Goal: Information Seeking & Learning: Learn about a topic

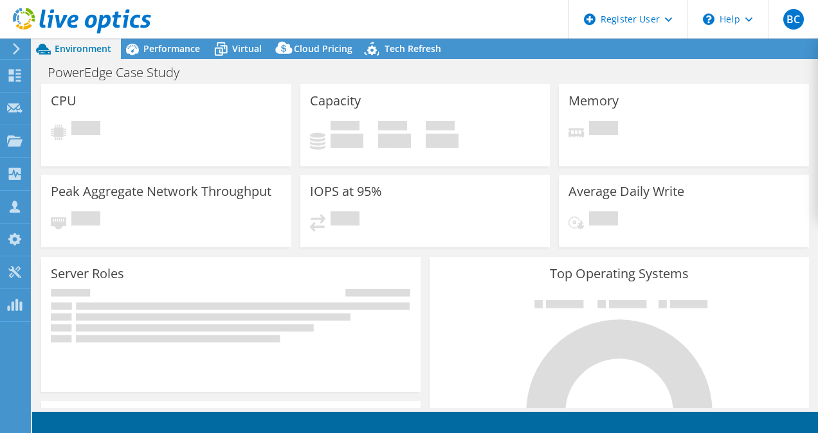
select select "USD"
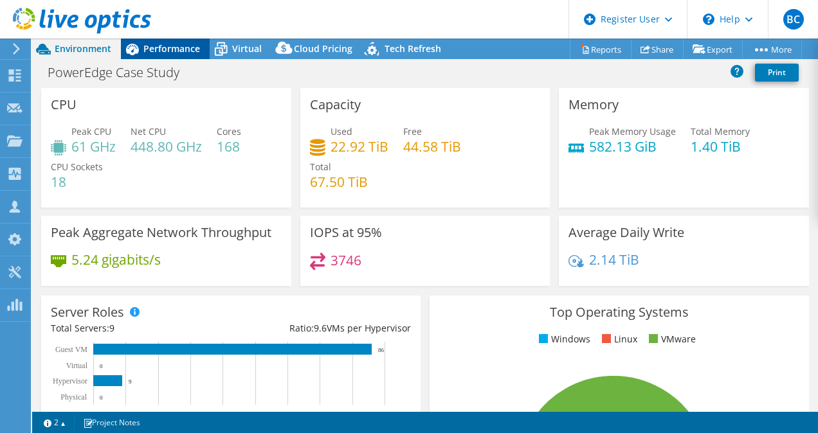
click at [192, 44] on span "Performance" at bounding box center [171, 48] width 57 height 12
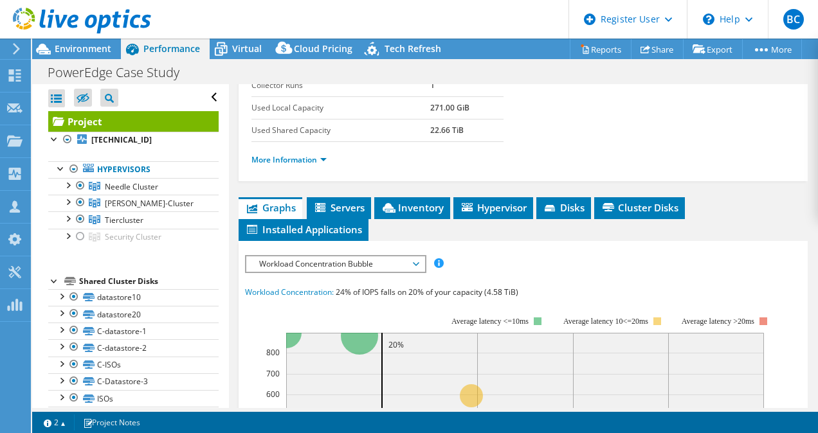
scroll to position [257, 0]
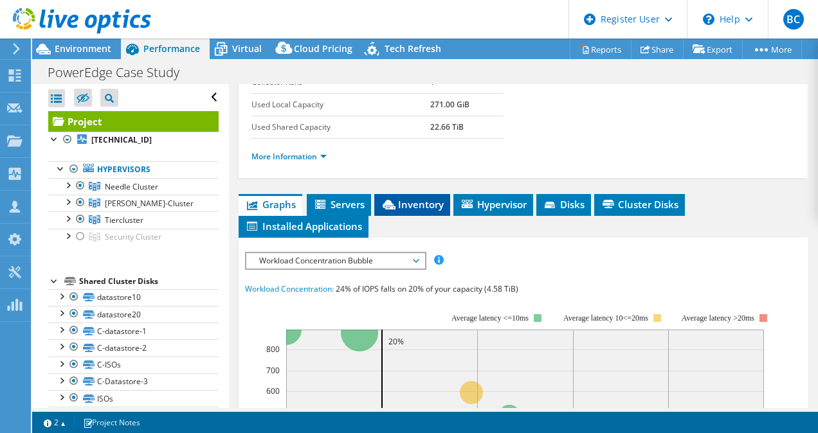
click at [418, 202] on span "Inventory" at bounding box center [412, 204] width 63 height 13
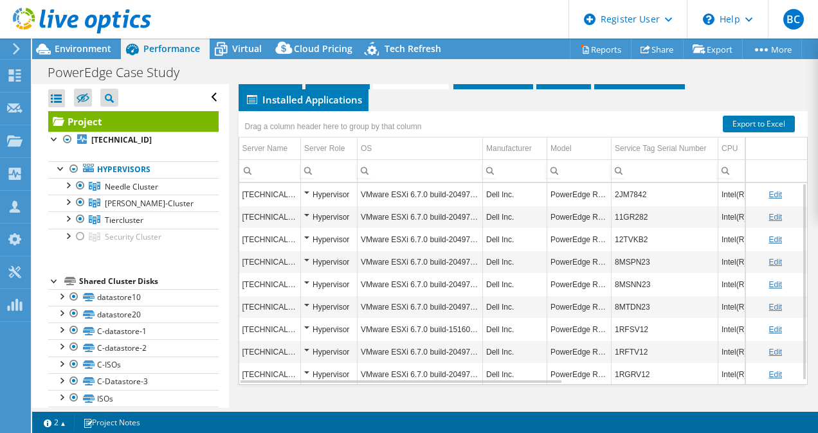
scroll to position [4, 0]
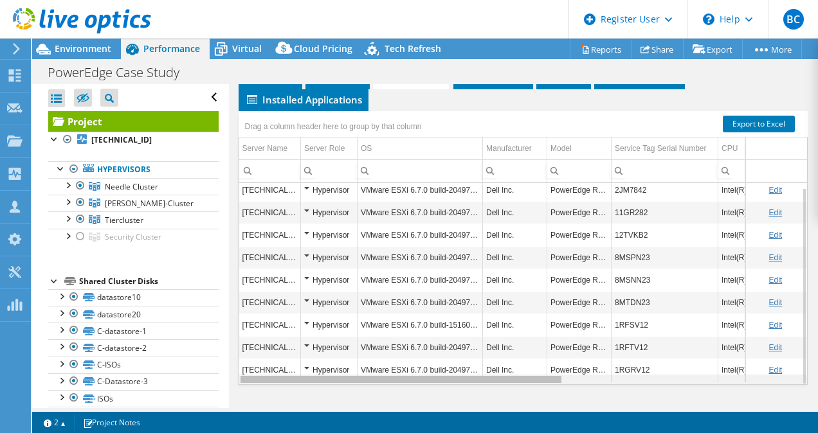
click at [544, 379] on div "Data grid" at bounding box center [400, 380] width 323 height 10
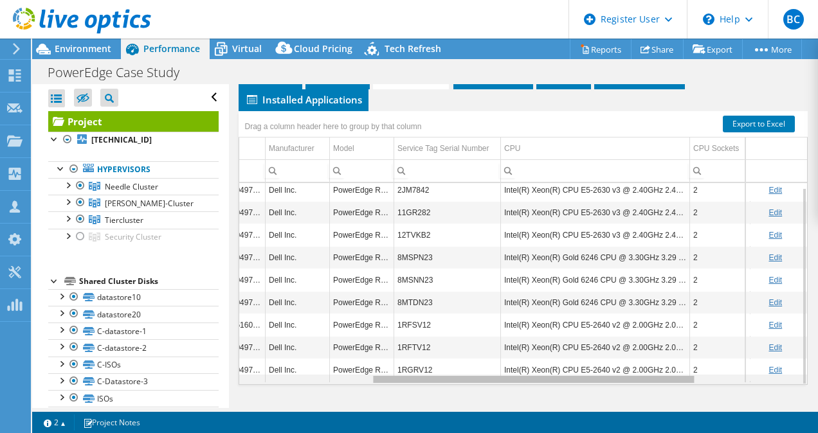
scroll to position [0, 233]
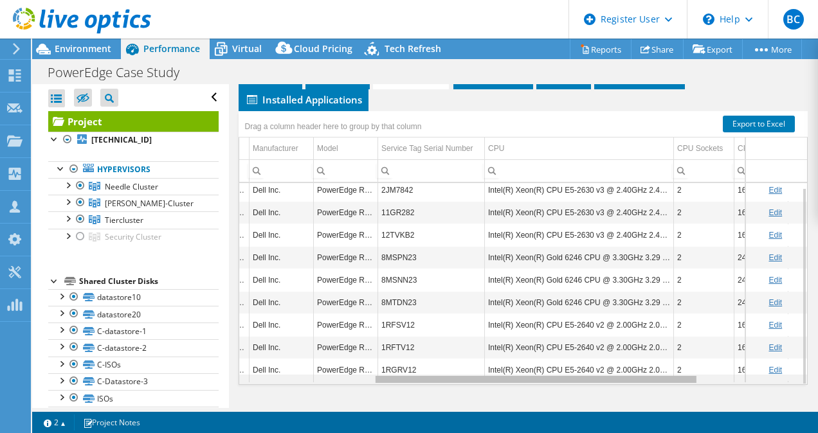
drag, startPoint x: 543, startPoint y: 375, endPoint x: 684, endPoint y: 375, distance: 141.4
click at [684, 375] on body "BC Dell User Basil Chattha Basil.Chattha@dell.com Dell My Profile Log Out \n He…" at bounding box center [409, 216] width 818 height 433
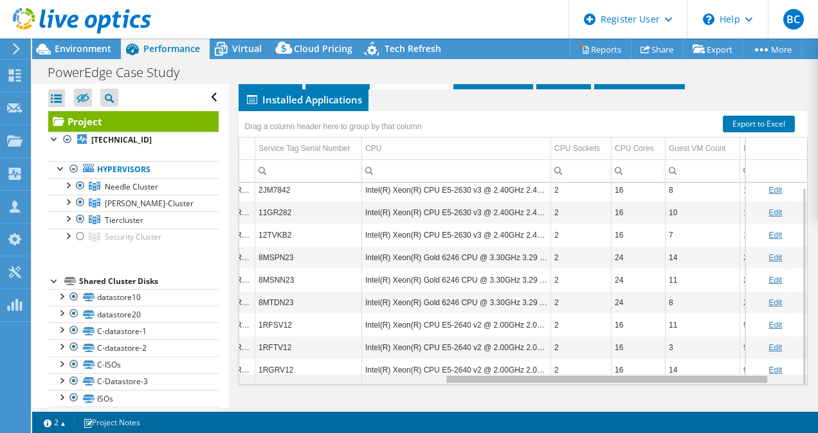
scroll to position [0, 0]
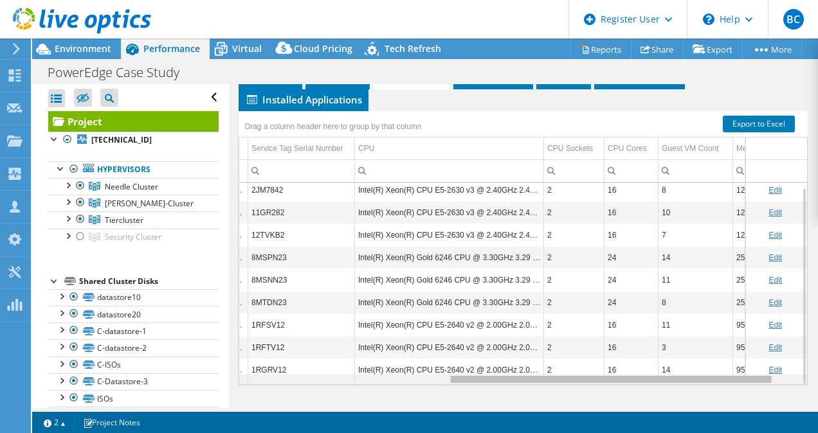
drag, startPoint x: 618, startPoint y: 374, endPoint x: 699, endPoint y: 377, distance: 81.0
click at [699, 377] on body "BC Dell User Basil Chattha Basil.Chattha@dell.com Dell My Profile Log Out \n He…" at bounding box center [409, 216] width 818 height 433
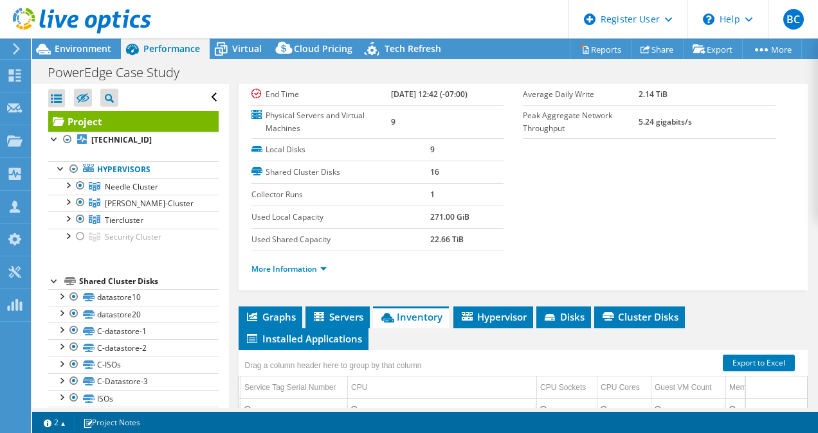
scroll to position [146, 0]
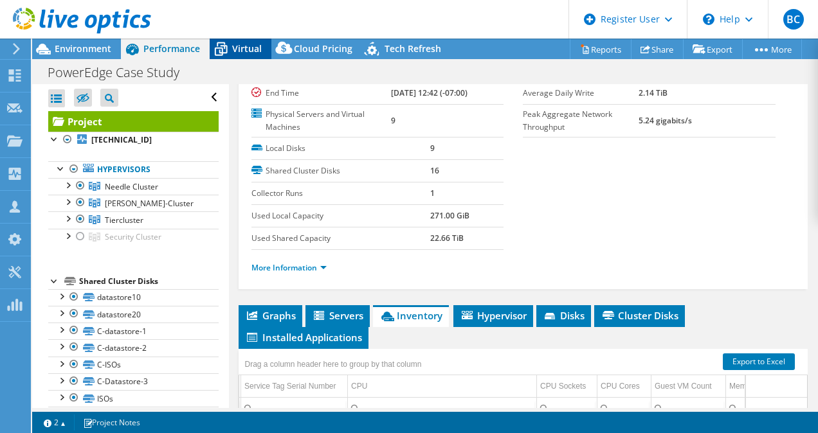
click at [246, 46] on span "Virtual" at bounding box center [247, 48] width 30 height 12
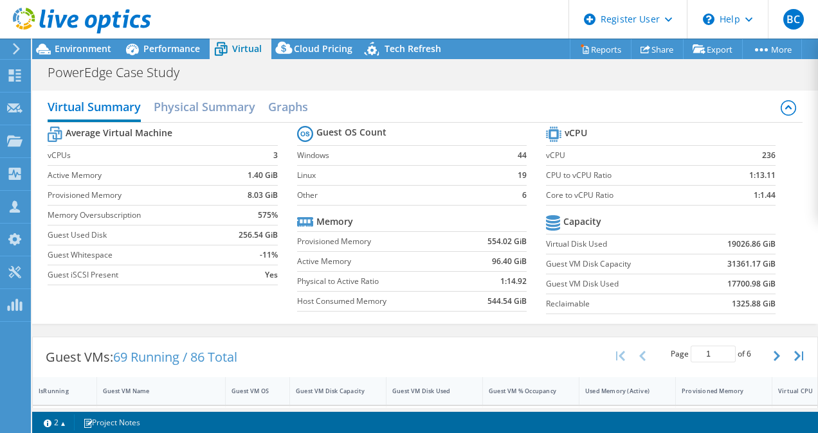
click at [341, 226] on th "Memory" at bounding box center [325, 221] width 56 height 19
click at [413, 208] on section "Guest OS Count Windows 44 Linux 19 Other 6 Memory Provisioned Memory 554.02 GiB…" at bounding box center [421, 220] width 249 height 195
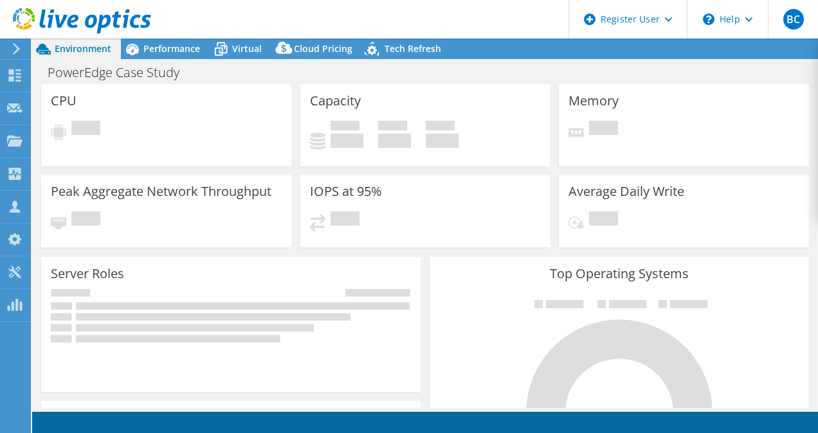
select select "USD"
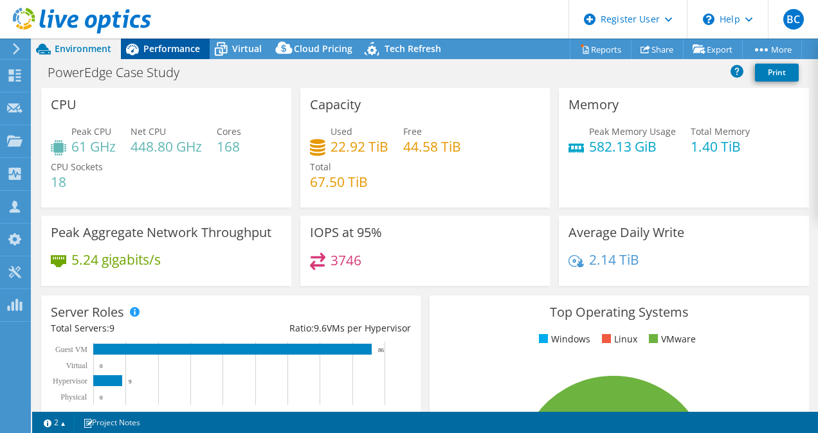
click at [181, 54] on span "Performance" at bounding box center [171, 48] width 57 height 12
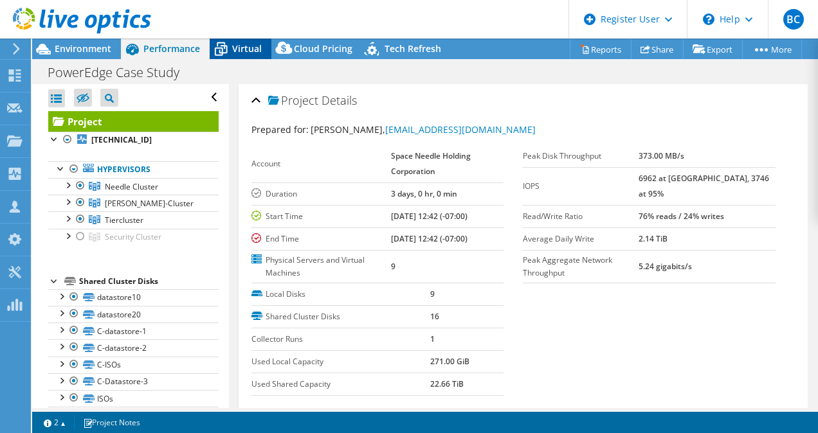
click at [249, 44] on span "Virtual" at bounding box center [247, 48] width 30 height 12
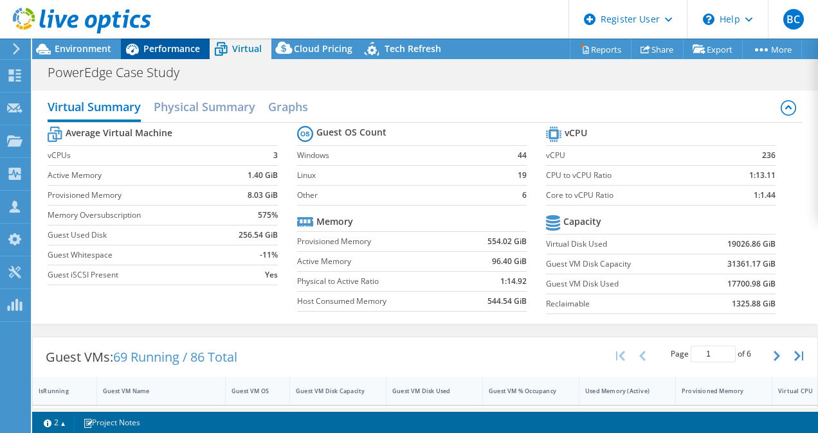
click at [135, 44] on icon at bounding box center [132, 49] width 22 height 22
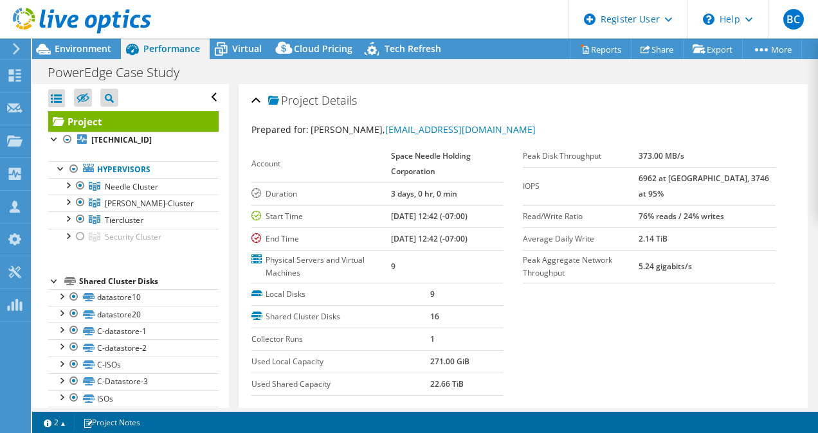
scroll to position [37, 0]
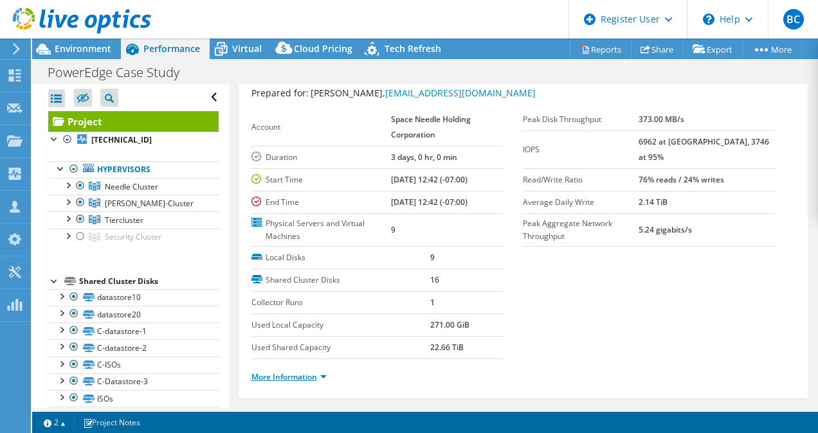
click at [300, 375] on link "More Information" at bounding box center [288, 377] width 75 height 11
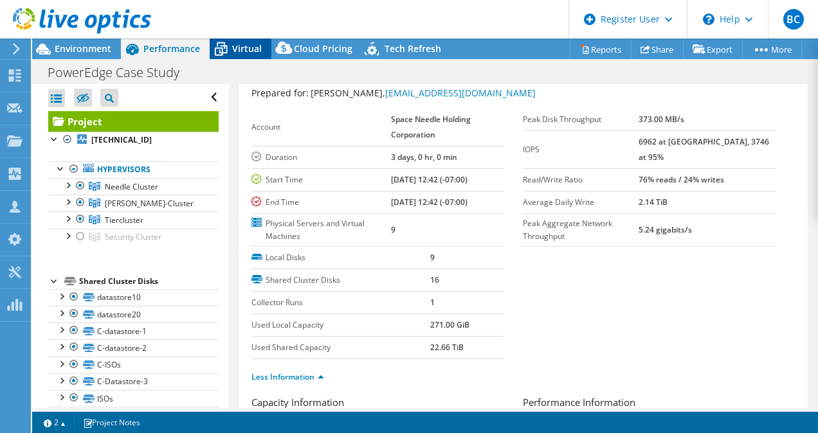
click at [231, 50] on icon at bounding box center [221, 49] width 22 height 22
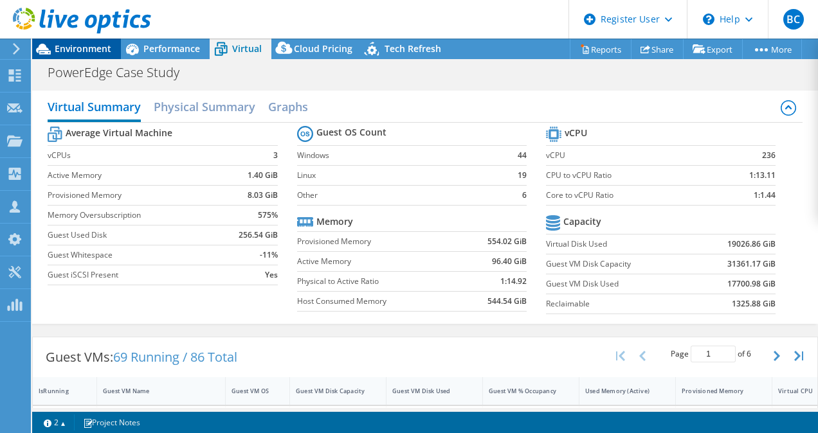
click at [90, 48] on span "Environment" at bounding box center [83, 48] width 57 height 12
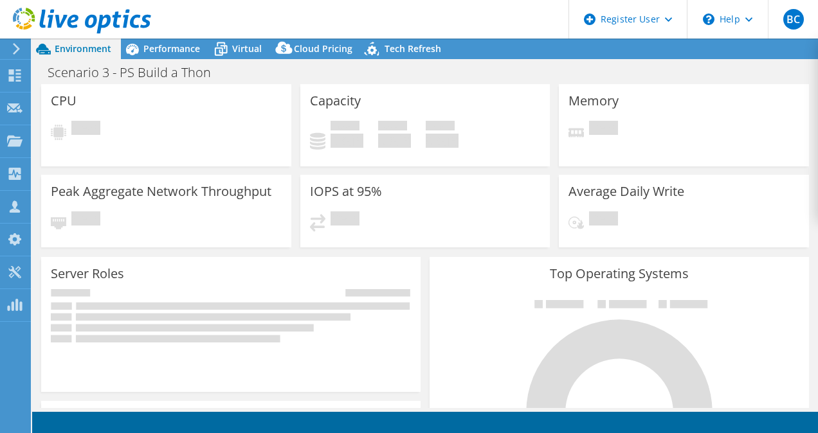
select select "USD"
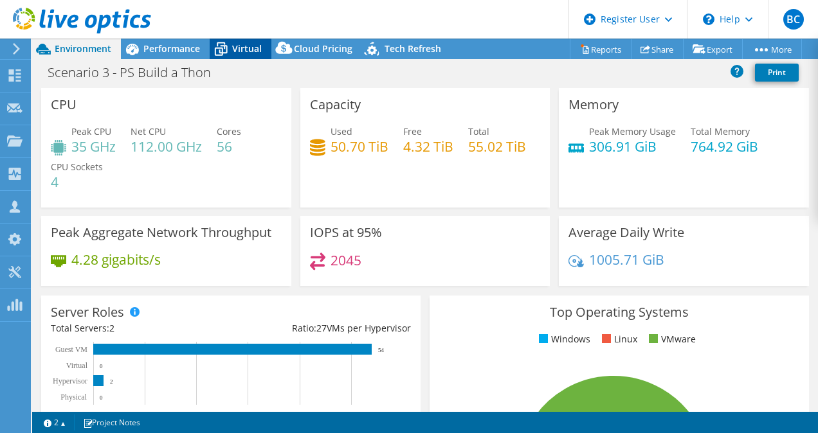
click at [253, 49] on span "Virtual" at bounding box center [247, 48] width 30 height 12
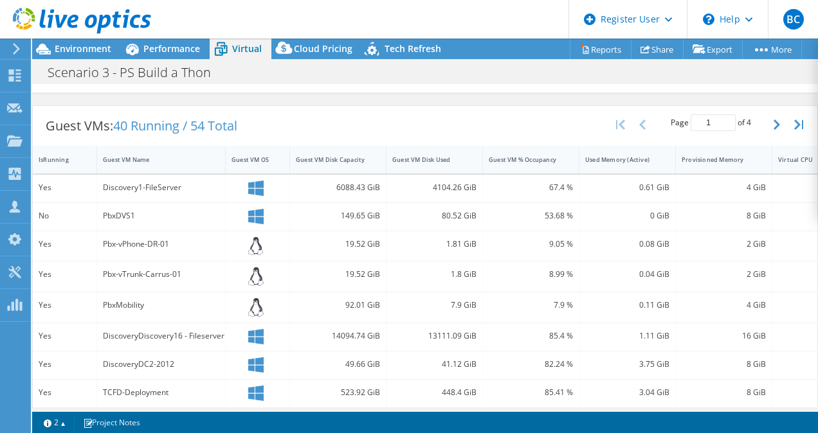
scroll to position [129, 0]
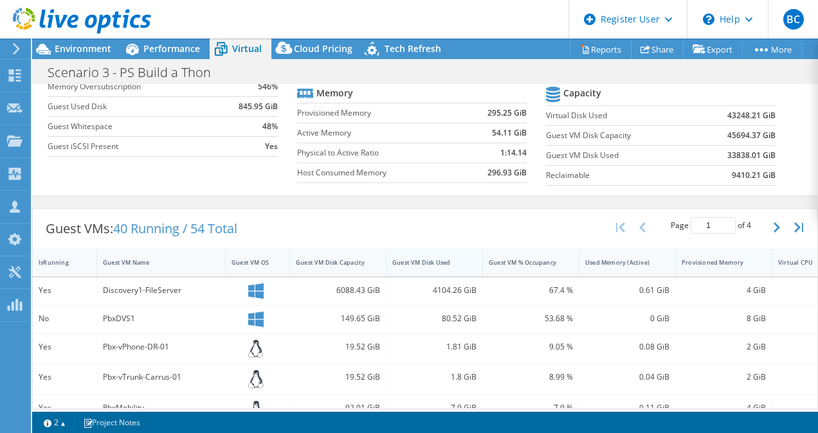
click at [458, 258] on div "Guest VM Disk Used" at bounding box center [426, 262] width 69 height 8
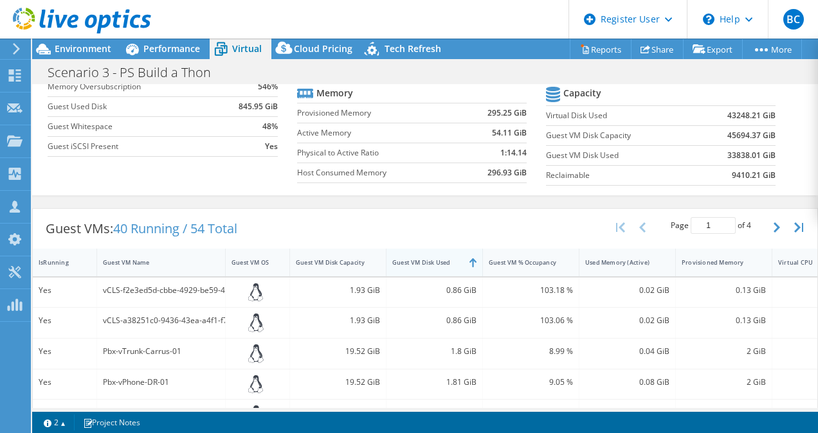
click at [458, 258] on div "Guest VM Disk Used" at bounding box center [426, 262] width 69 height 8
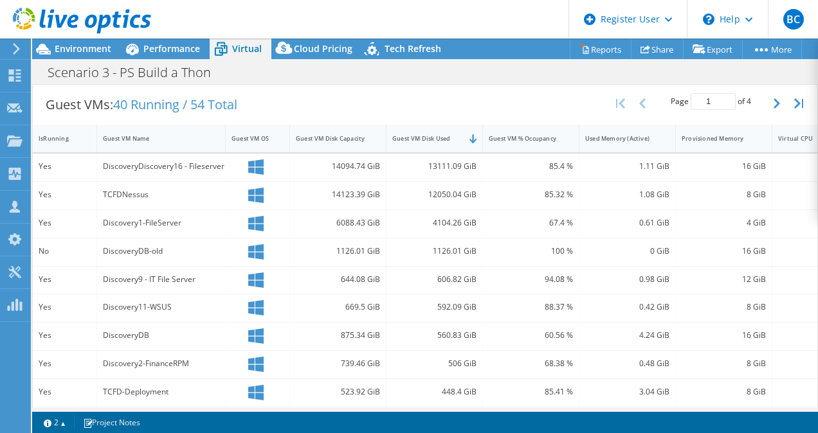
scroll to position [257, 0]
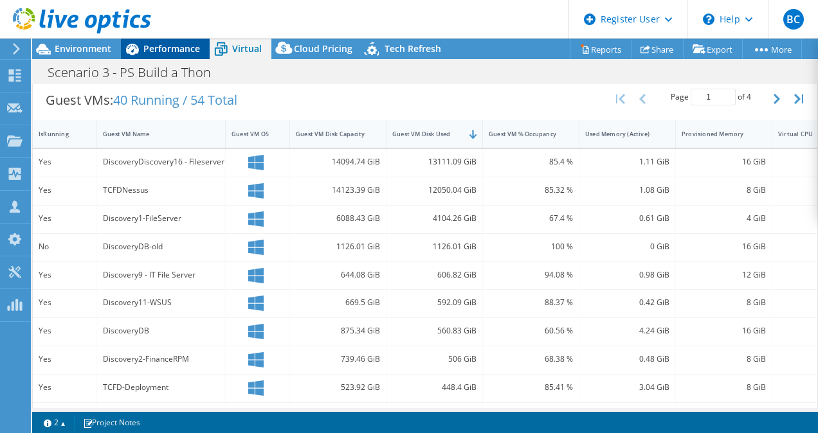
click at [174, 45] on span "Performance" at bounding box center [171, 48] width 57 height 12
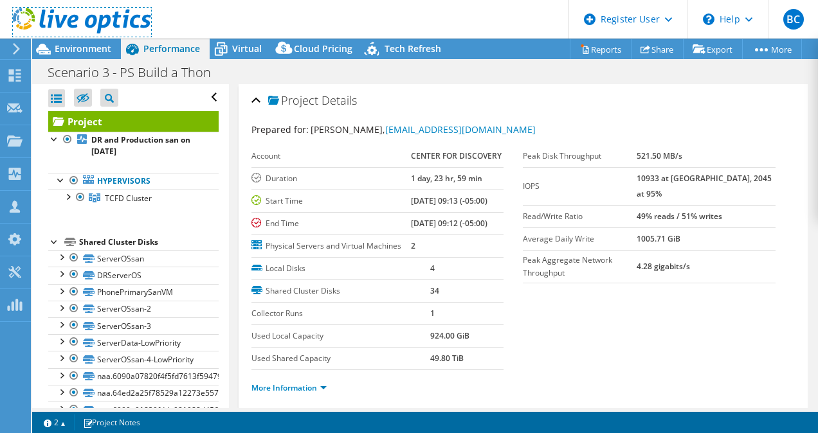
click at [81, 36] on link at bounding box center [82, 31] width 138 height 11
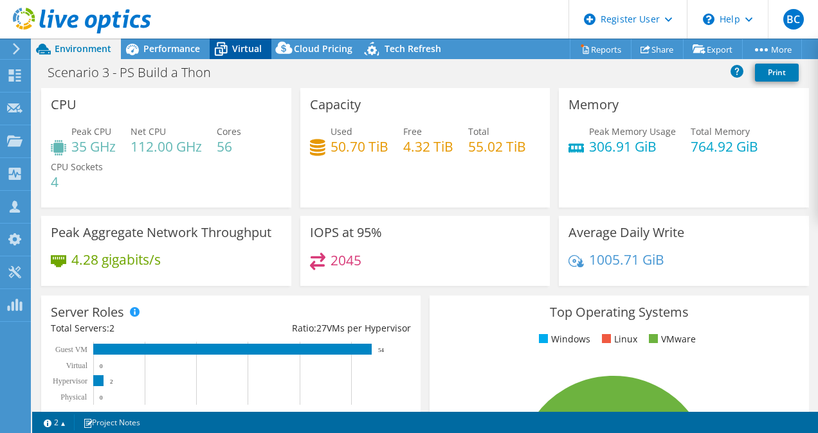
click at [265, 39] on div "Virtual" at bounding box center [241, 49] width 62 height 21
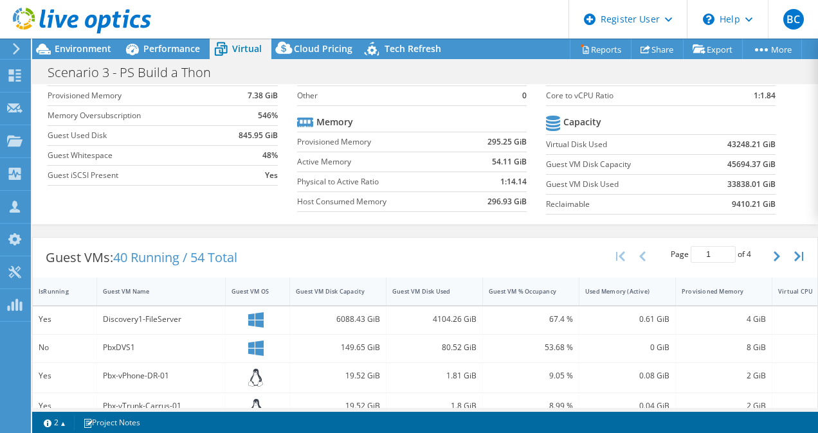
scroll to position [129, 0]
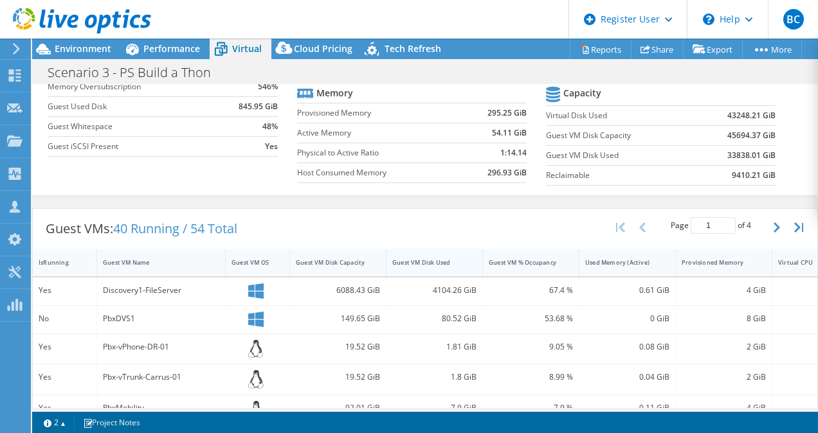
click at [433, 261] on div "Guest VM Disk Used" at bounding box center [426, 262] width 69 height 8
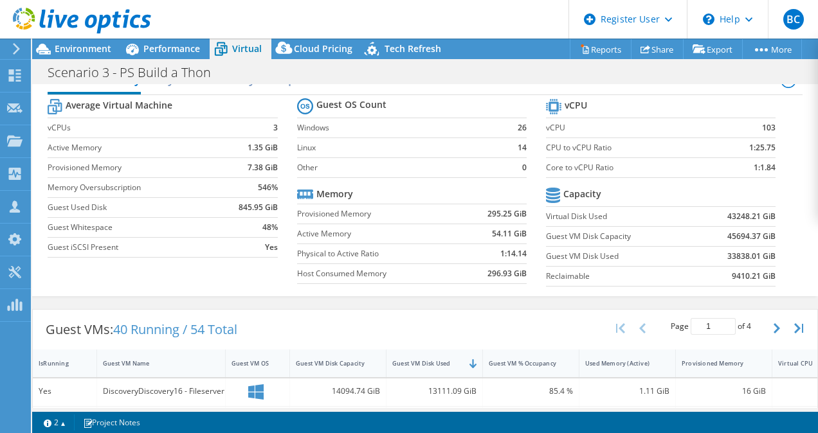
scroll to position [0, 0]
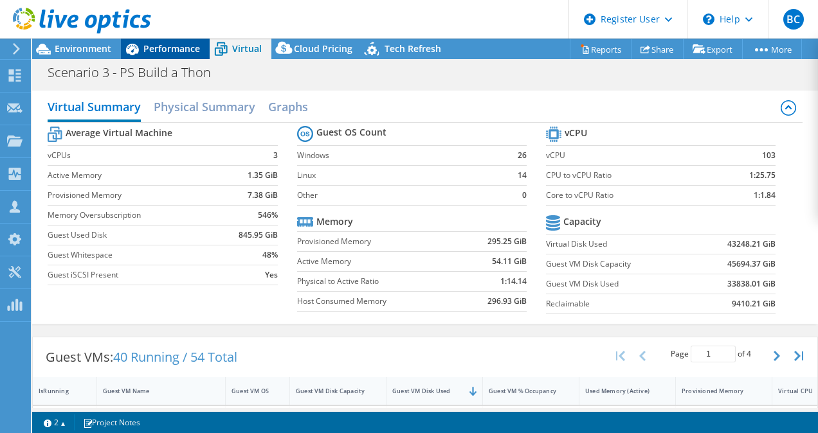
click at [186, 42] on span "Performance" at bounding box center [171, 48] width 57 height 12
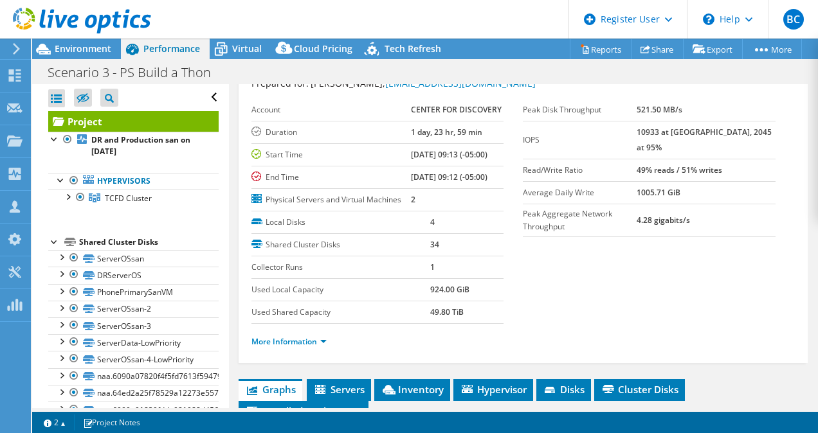
scroll to position [64, 0]
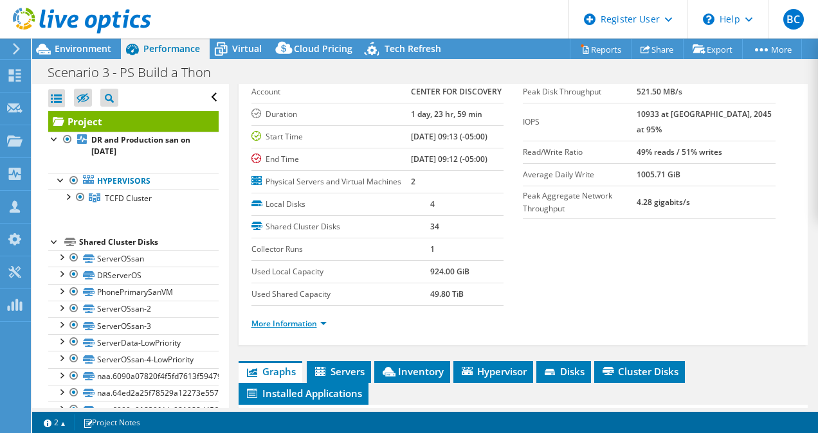
click at [292, 329] on link "More Information" at bounding box center [288, 323] width 75 height 11
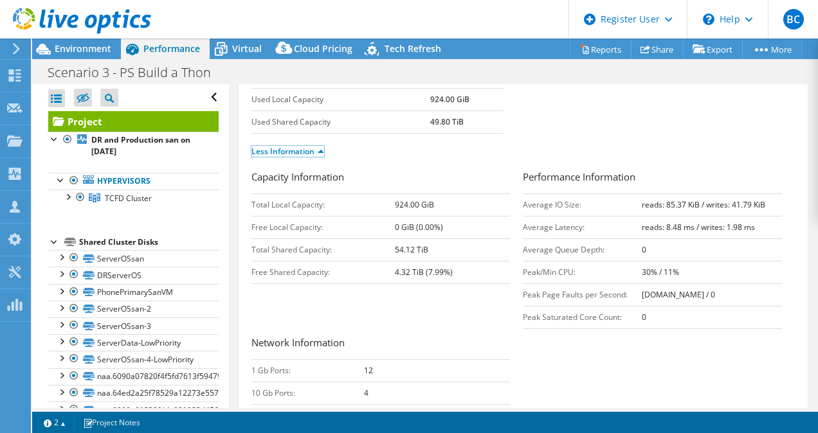
scroll to position [257, 0]
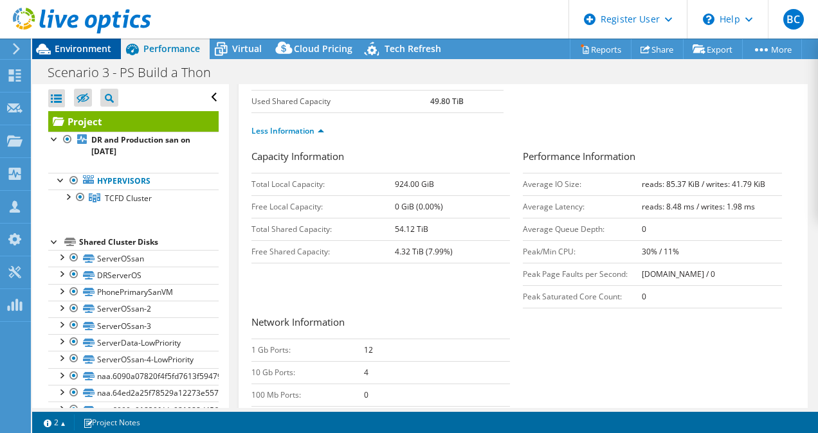
click at [91, 53] on span "Environment" at bounding box center [83, 48] width 57 height 12
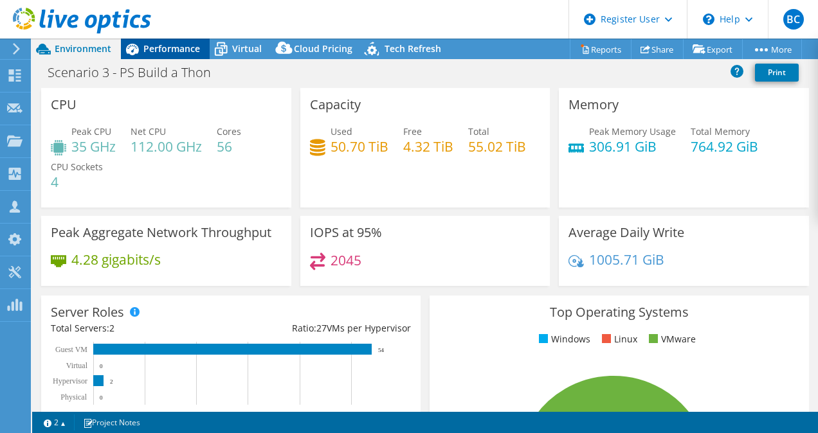
click at [168, 51] on span "Performance" at bounding box center [171, 48] width 57 height 12
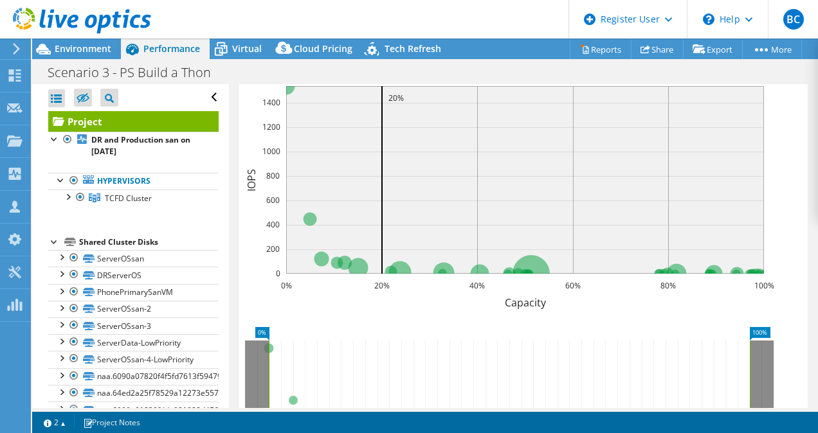
scroll to position [771, 0]
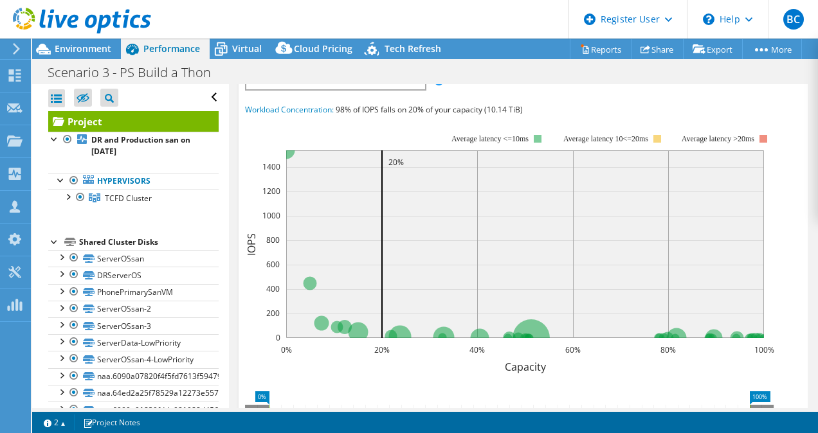
click at [328, 89] on span "Workload Concentration Bubble" at bounding box center [335, 81] width 165 height 15
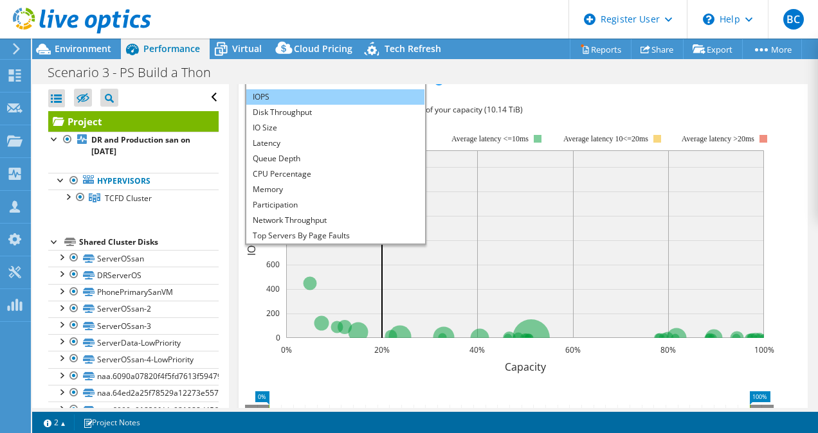
click at [316, 105] on li "IOPS" at bounding box center [335, 96] width 178 height 15
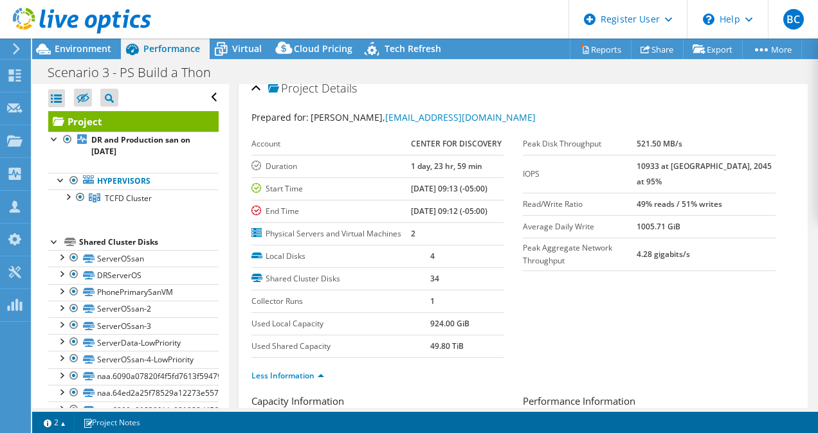
scroll to position [0, 0]
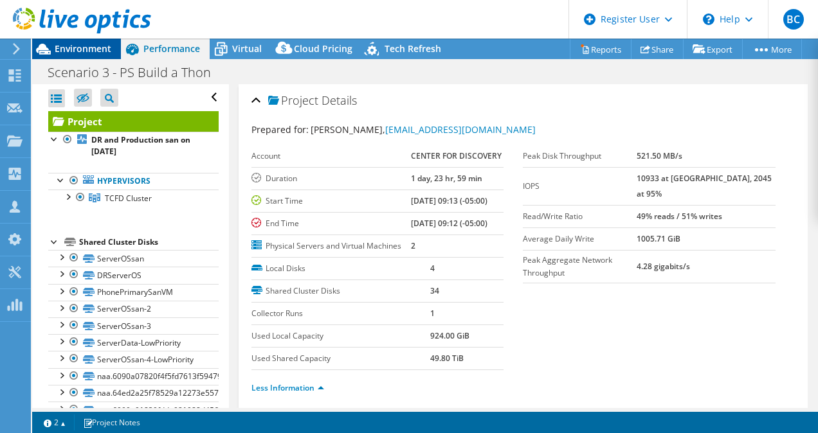
click at [96, 43] on span "Environment" at bounding box center [83, 48] width 57 height 12
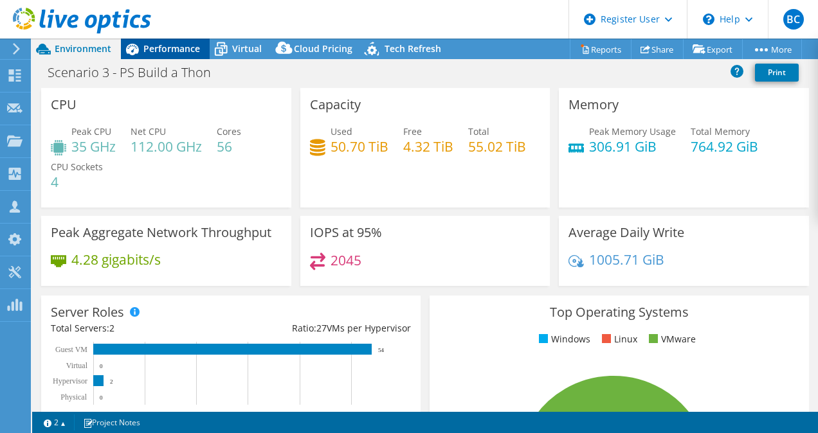
drag, startPoint x: 150, startPoint y: 37, endPoint x: 163, endPoint y: 53, distance: 20.1
click at [150, 37] on div at bounding box center [75, 21] width 151 height 43
click at [163, 55] on div "Performance" at bounding box center [165, 49] width 89 height 21
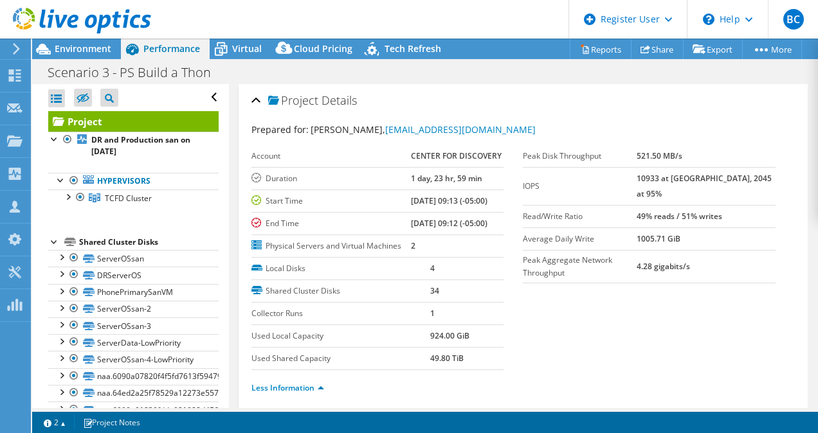
drag, startPoint x: 654, startPoint y: 175, endPoint x: 757, endPoint y: 179, distance: 102.9
click at [757, 179] on tr "IOPS 10933 at [GEOGRAPHIC_DATA], 2045 at 95%" at bounding box center [649, 186] width 253 height 38
drag, startPoint x: 757, startPoint y: 179, endPoint x: 728, endPoint y: 321, distance: 144.5
click at [748, 333] on section "Prepared for: [PERSON_NAME], [EMAIL_ADDRESS][DOMAIN_NAME] Account CENTER FOR DI…" at bounding box center [523, 264] width 544 height 283
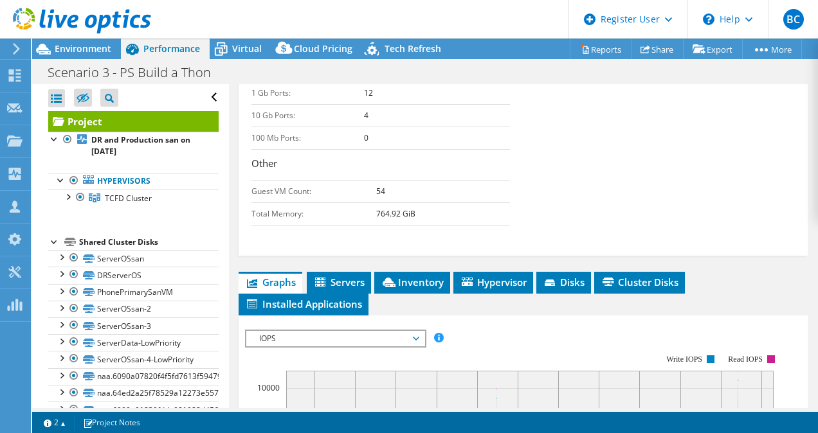
scroll to position [514, 0]
click at [94, 48] on span "Environment" at bounding box center [83, 48] width 57 height 12
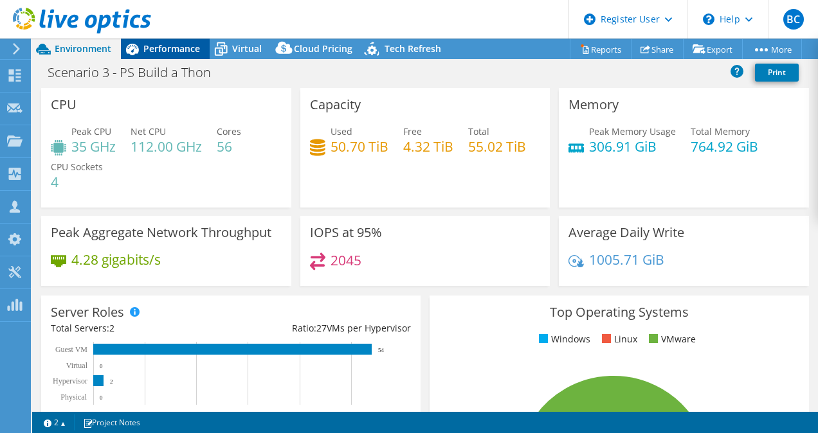
click at [167, 47] on span "Performance" at bounding box center [171, 48] width 57 height 12
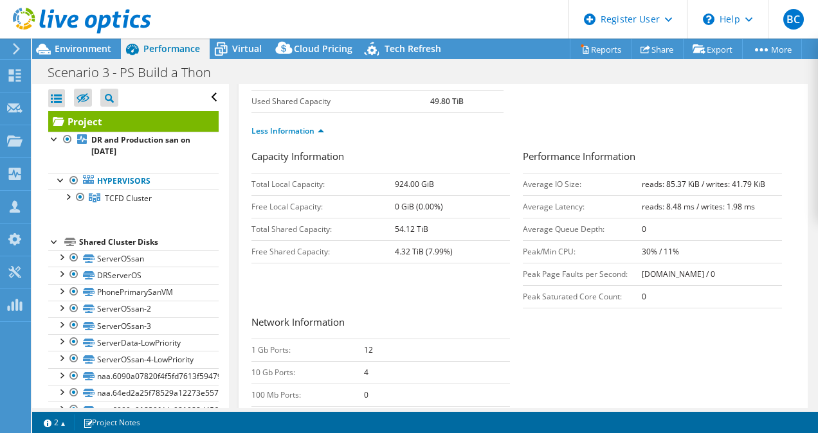
scroll to position [0, 0]
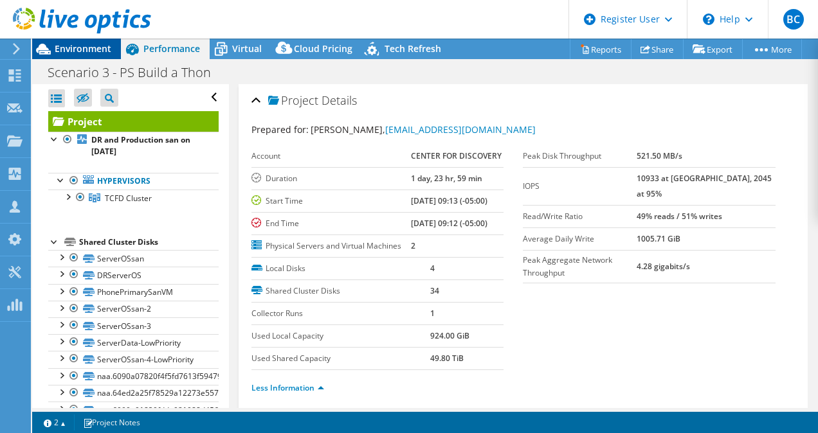
click at [105, 43] on span "Environment" at bounding box center [83, 48] width 57 height 12
